Goal: Obtain resource: Download file/media

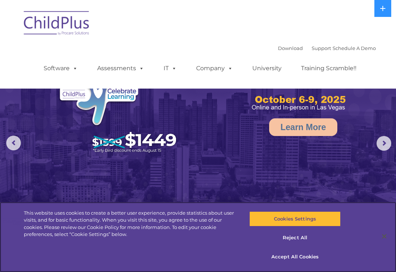
select select "MEDIUM"
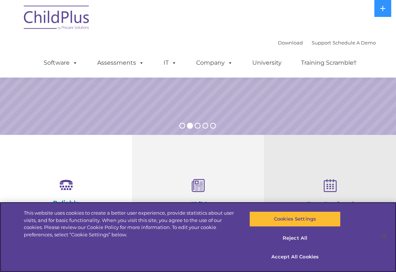
scroll to position [149, 0]
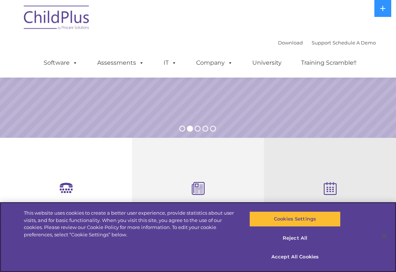
click at [304, 264] on button "Accept All Cookies" at bounding box center [295, 256] width 91 height 15
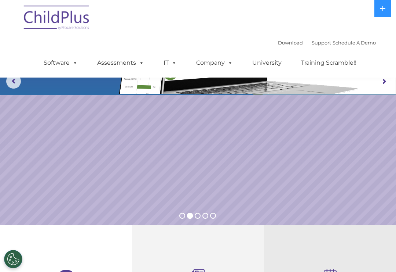
scroll to position [0, 0]
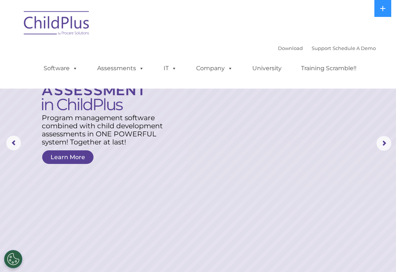
click at [32, 30] on img at bounding box center [56, 24] width 73 height 37
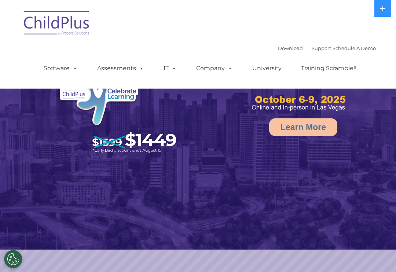
select select "MEDIUM"
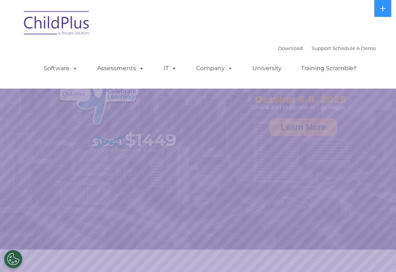
select select "MEDIUM"
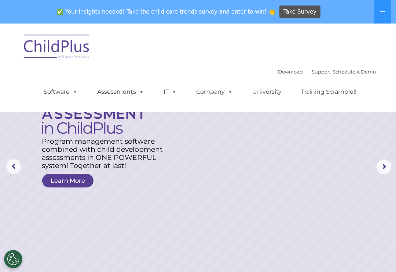
click at [388, 16] on button at bounding box center [383, 11] width 17 height 23
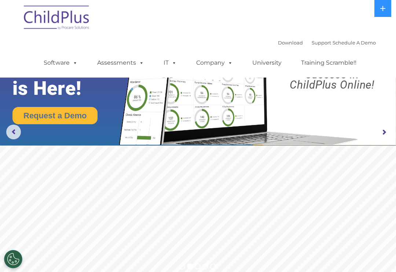
click at [279, 45] on link "Download" at bounding box center [290, 43] width 25 height 6
